Goal: Transaction & Acquisition: Register for event/course

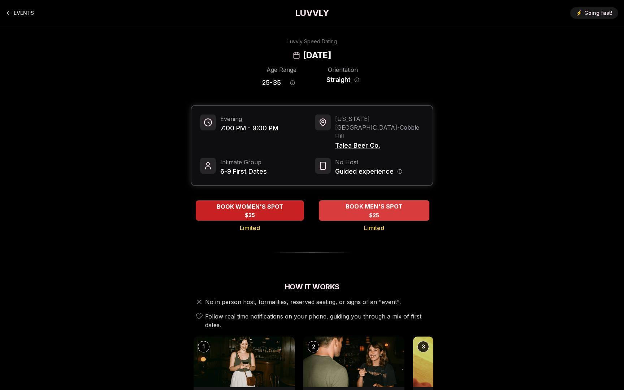
click at [391, 200] on div "BOOK MEN'S SPOT $25" at bounding box center [374, 210] width 110 height 20
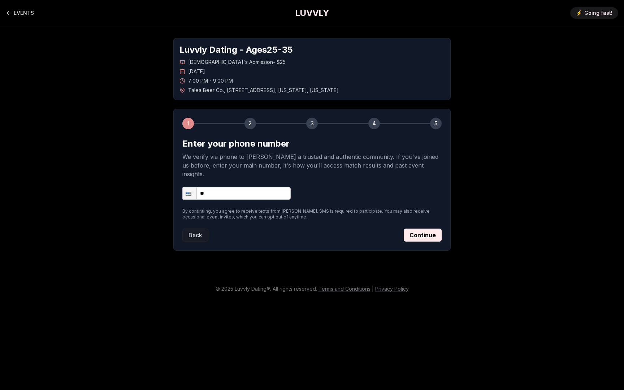
click at [275, 187] on input "**" at bounding box center [236, 193] width 108 height 13
type input "**********"
click at [419, 229] on button "Continue" at bounding box center [423, 235] width 38 height 13
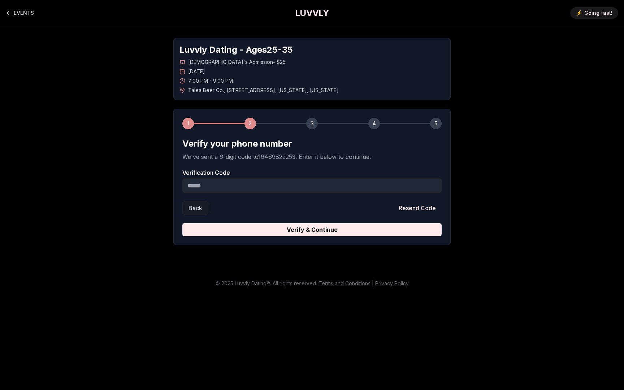
click at [324, 191] on input "Verification Code" at bounding box center [311, 185] width 259 height 14
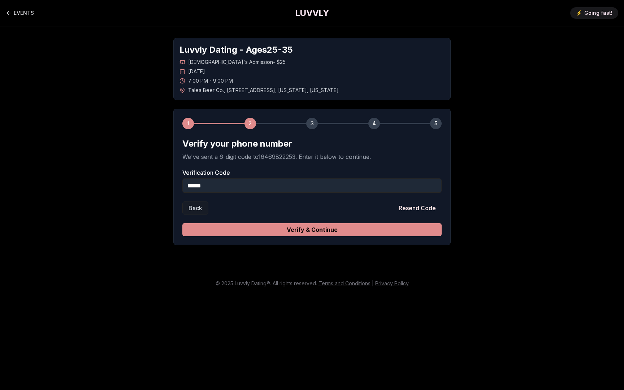
type input "******"
click at [392, 226] on button "Verify & Continue" at bounding box center [311, 229] width 259 height 13
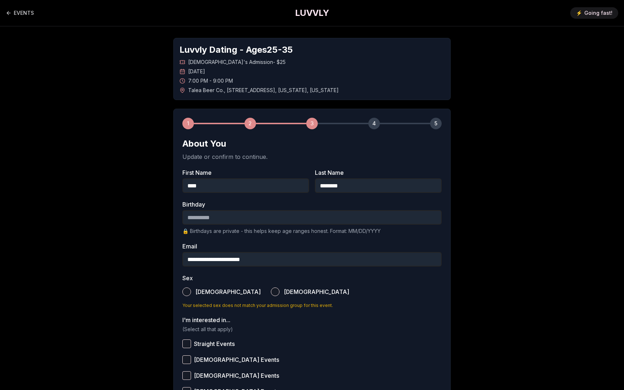
click at [359, 220] on input "Birthday" at bounding box center [311, 217] width 259 height 14
type input "**********"
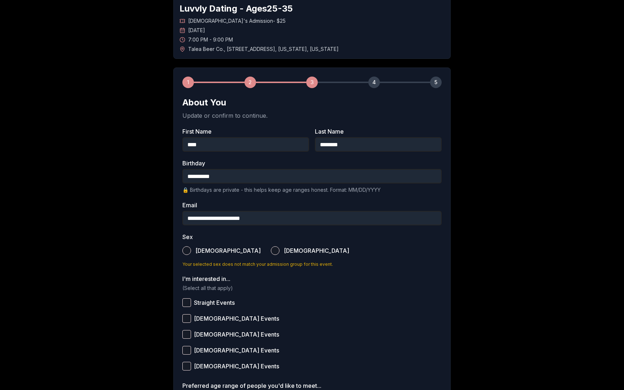
scroll to position [43, 0]
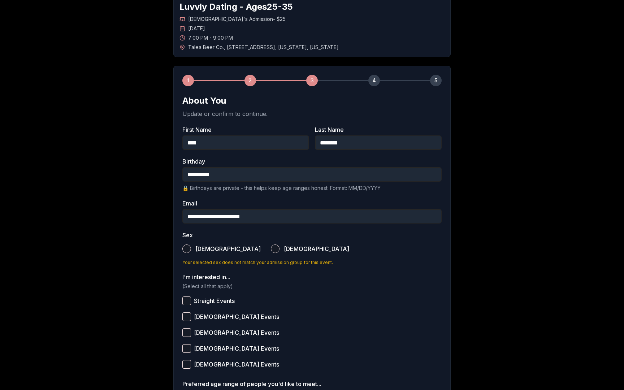
click at [195, 249] on label "[DEMOGRAPHIC_DATA]" at bounding box center [221, 249] width 78 height 16
click at [191, 249] on button "[DEMOGRAPHIC_DATA]" at bounding box center [186, 248] width 9 height 9
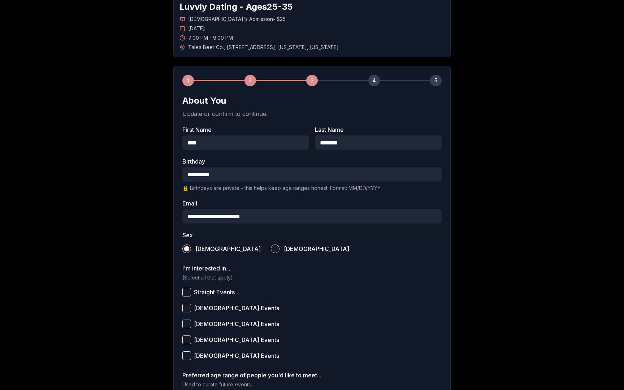
scroll to position [70, 0]
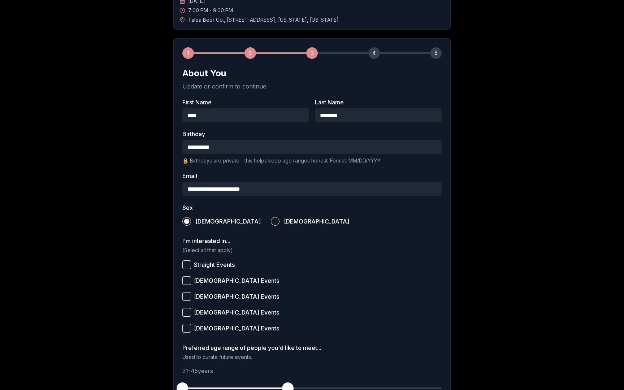
click at [220, 264] on span "Straight Events" at bounding box center [214, 265] width 41 height 6
click at [191, 264] on button "Straight Events" at bounding box center [186, 264] width 9 height 9
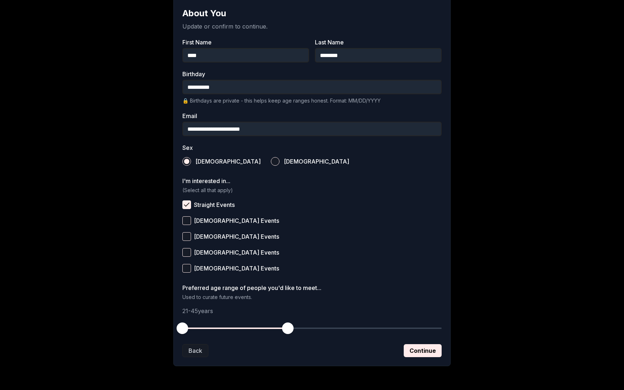
scroll to position [139, 0]
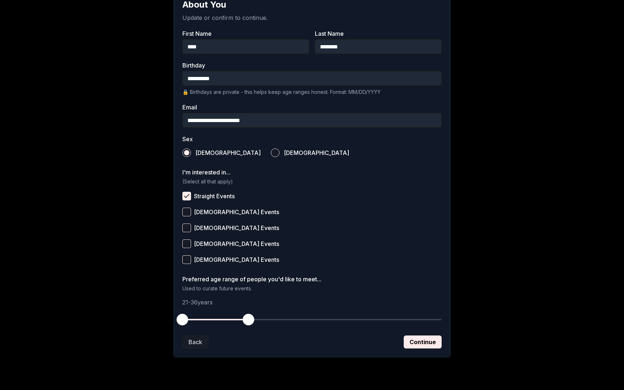
drag, startPoint x: 285, startPoint y: 317, endPoint x: 248, endPoint y: 320, distance: 37.3
click at [248, 320] on span "button" at bounding box center [249, 320] width 12 height 12
drag, startPoint x: 249, startPoint y: 319, endPoint x: 265, endPoint y: 321, distance: 16.0
click at [265, 321] on span "button" at bounding box center [266, 320] width 12 height 12
click at [425, 343] on button "Continue" at bounding box center [423, 341] width 38 height 13
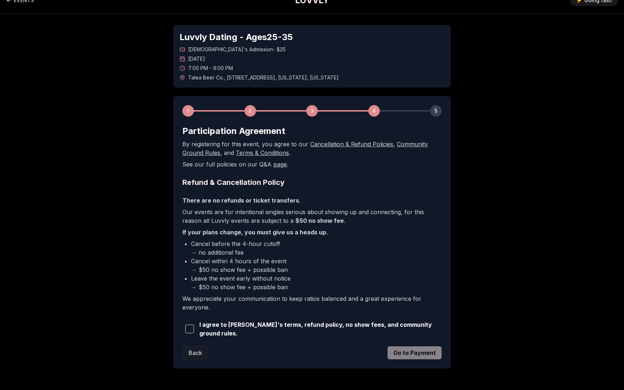
scroll to position [0, 0]
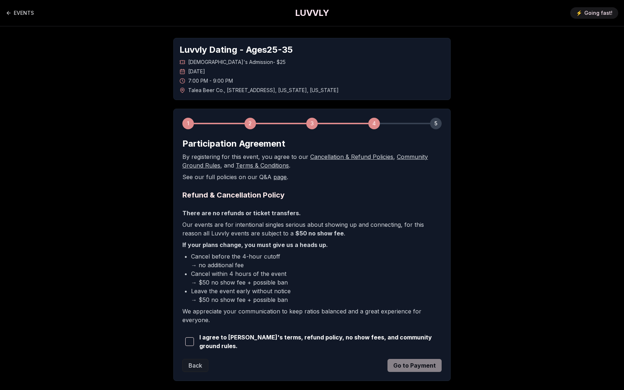
click at [249, 342] on span "I agree to [PERSON_NAME]'s terms, refund policy, no show fees, and community gr…" at bounding box center [320, 341] width 242 height 17
click at [192, 344] on span "button" at bounding box center [189, 341] width 9 height 9
click at [419, 369] on button "Go to Payment" at bounding box center [414, 365] width 54 height 13
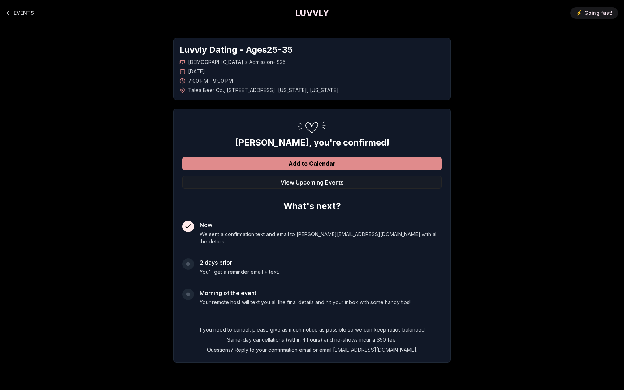
click at [352, 167] on button "Add to Calendar" at bounding box center [311, 163] width 259 height 13
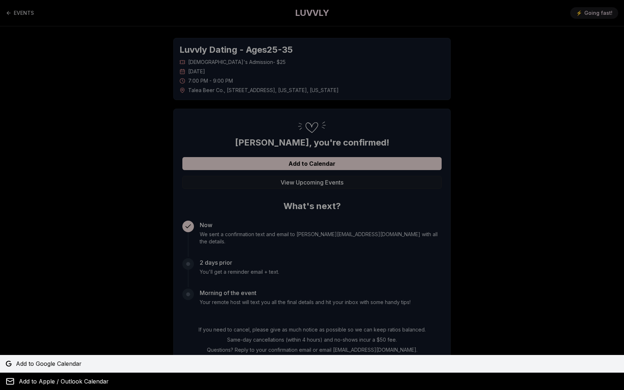
click at [43, 364] on span "Add to Google Calendar" at bounding box center [49, 363] width 66 height 9
